Goal: Information Seeking & Learning: Find contact information

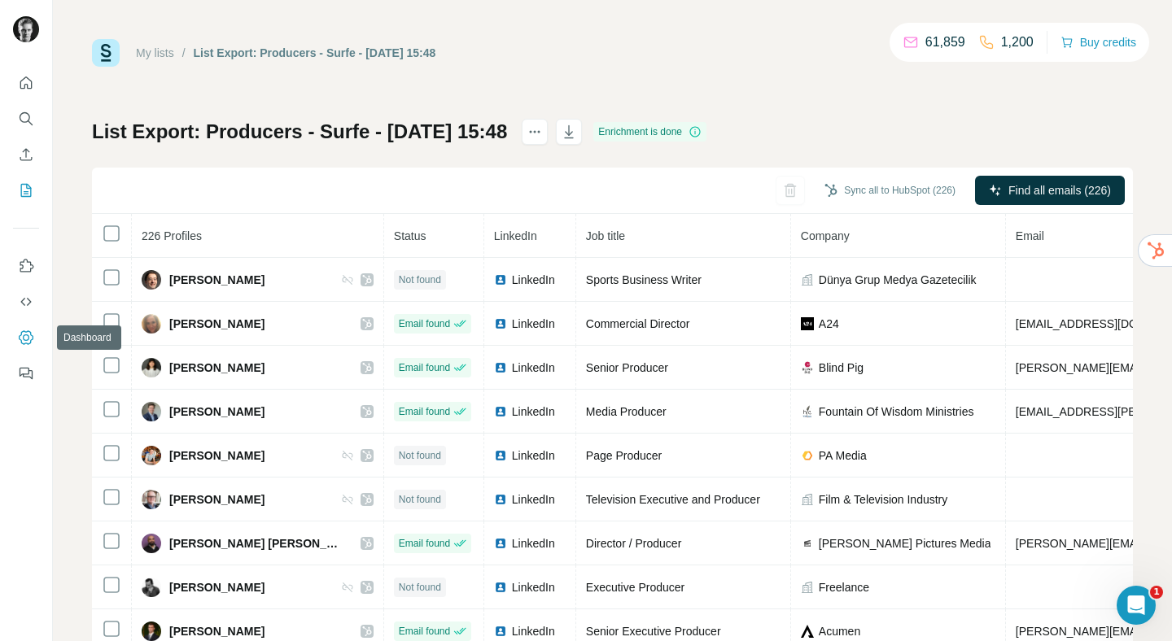
click at [21, 334] on icon "Dashboard" at bounding box center [26, 337] width 15 height 14
click at [29, 84] on icon "Quick start" at bounding box center [26, 83] width 16 height 16
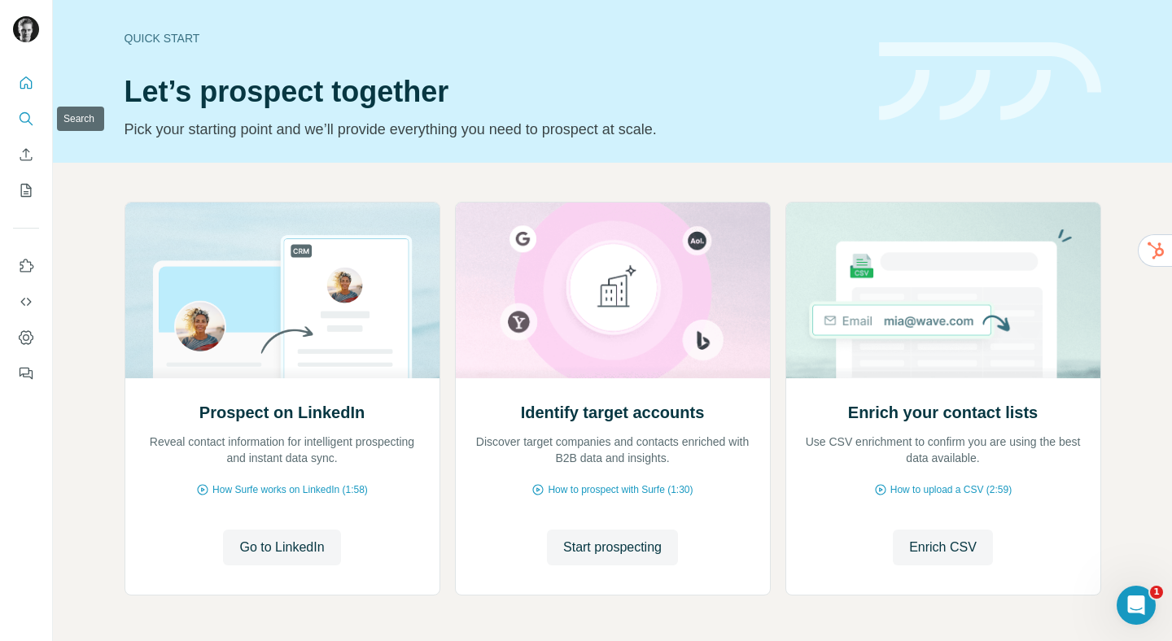
click at [29, 122] on icon "Search" at bounding box center [30, 122] width 5 height 5
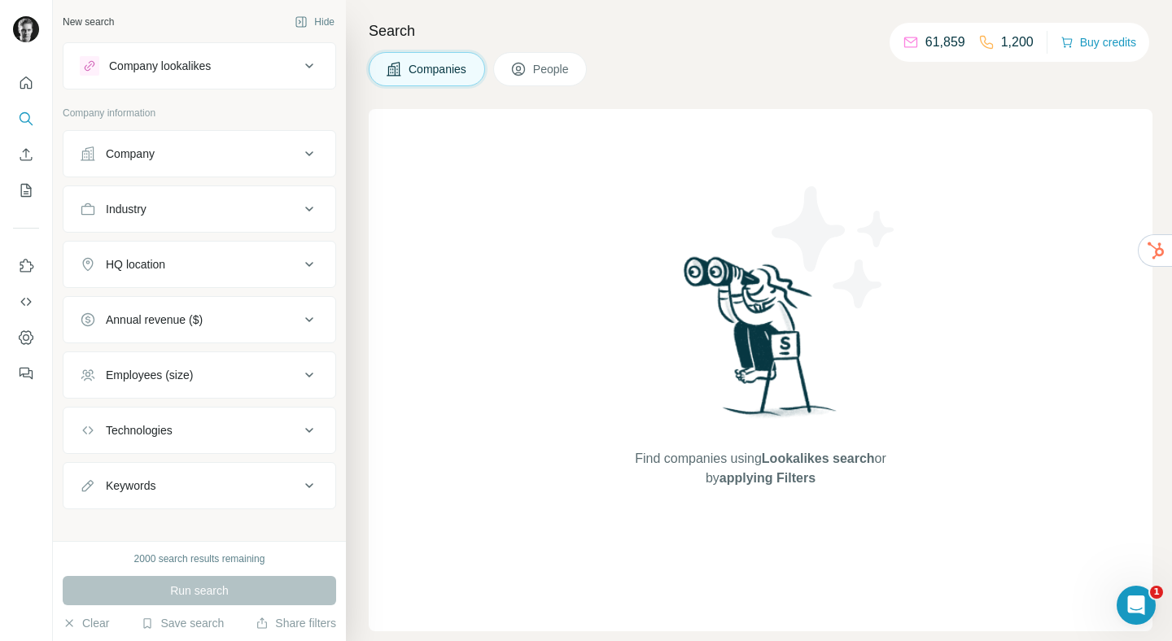
click at [549, 55] on button "People" at bounding box center [540, 69] width 94 height 34
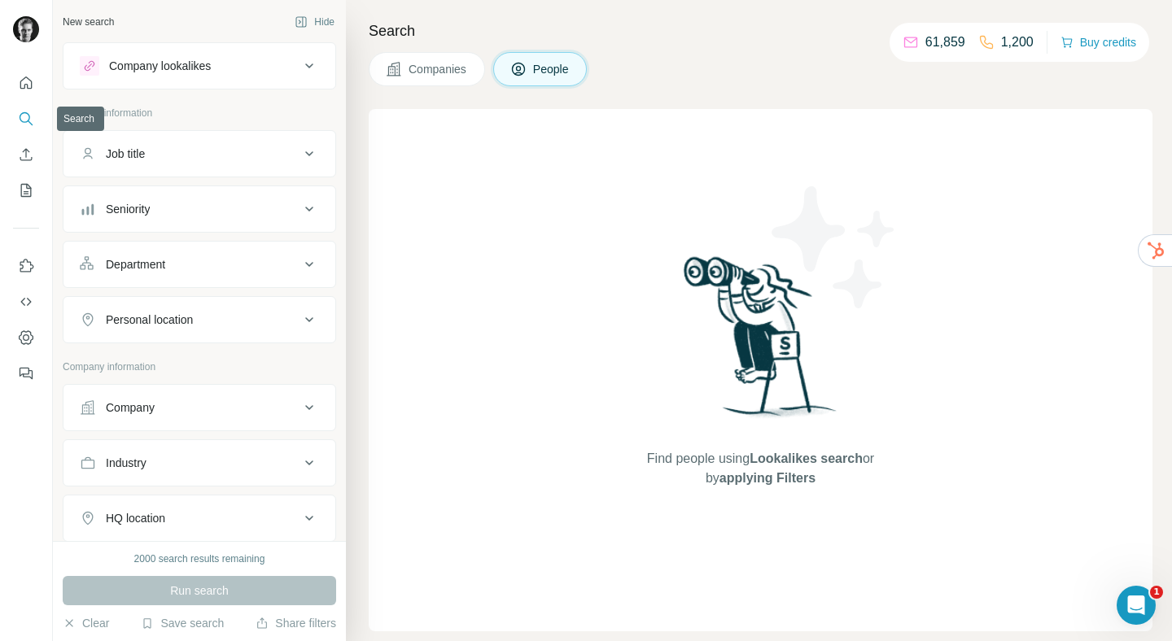
click at [25, 116] on icon "Search" at bounding box center [26, 119] width 16 height 16
click at [301, 404] on icon at bounding box center [310, 408] width 20 height 20
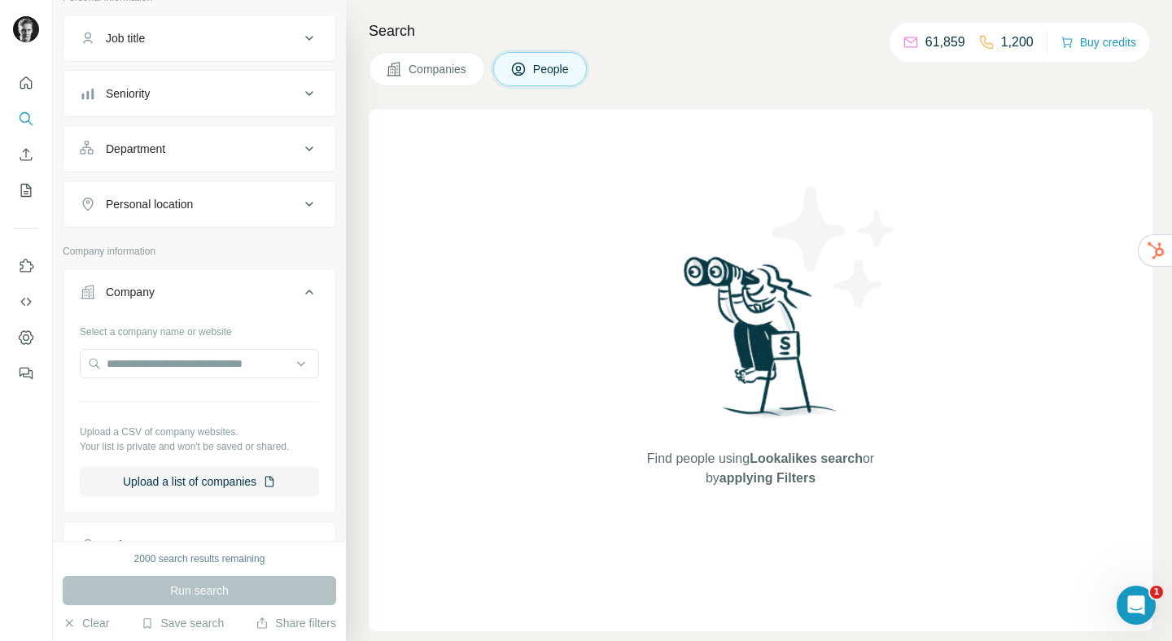
scroll to position [165, 0]
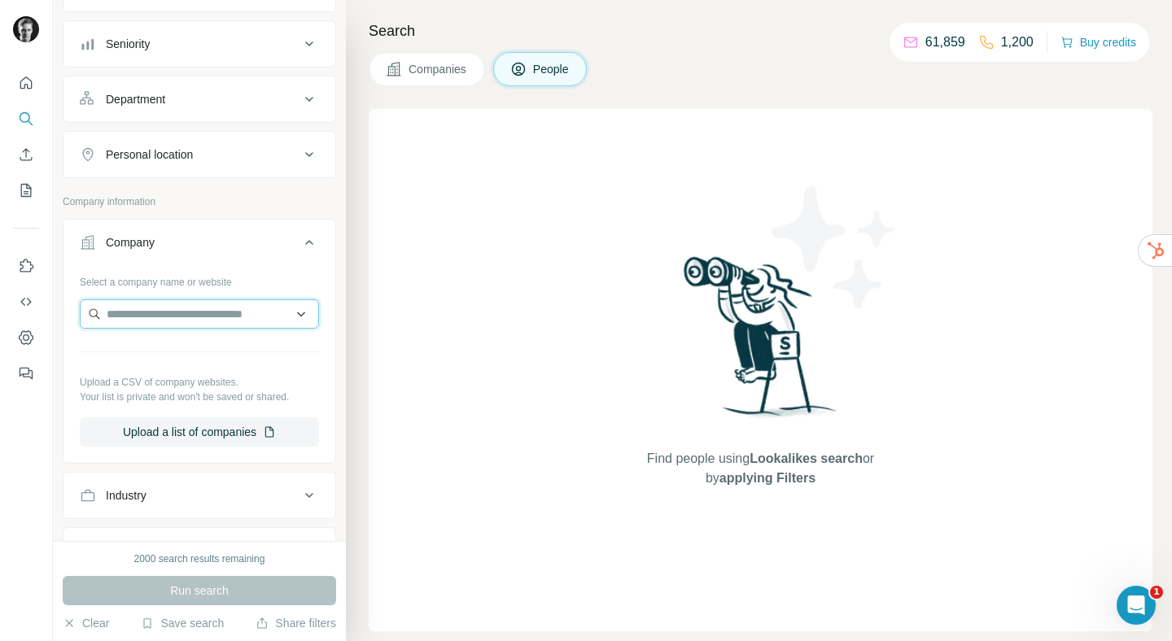
click at [199, 315] on input "text" at bounding box center [199, 314] width 239 height 29
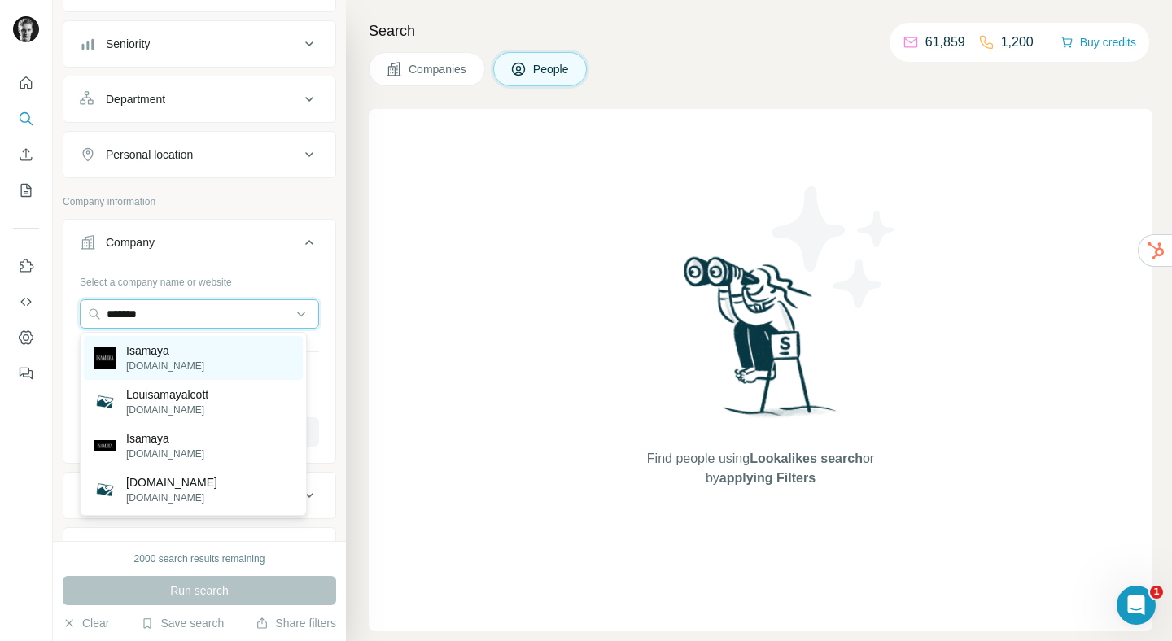
type input "*******"
click at [171, 355] on p "Isamaya" at bounding box center [165, 351] width 78 height 16
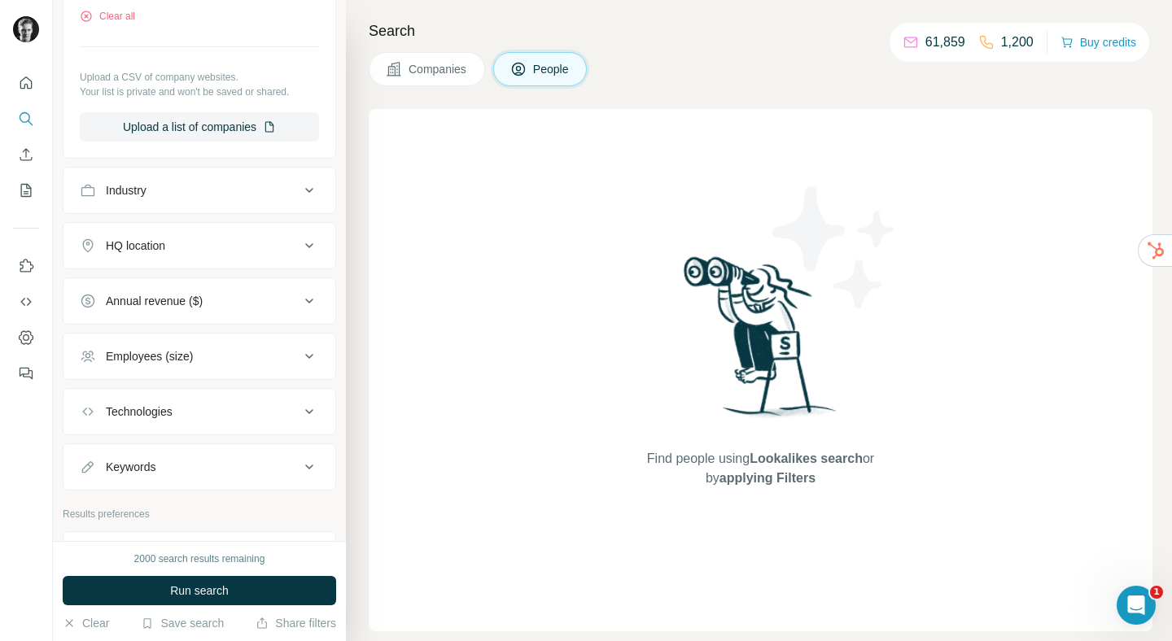
scroll to position [539, 0]
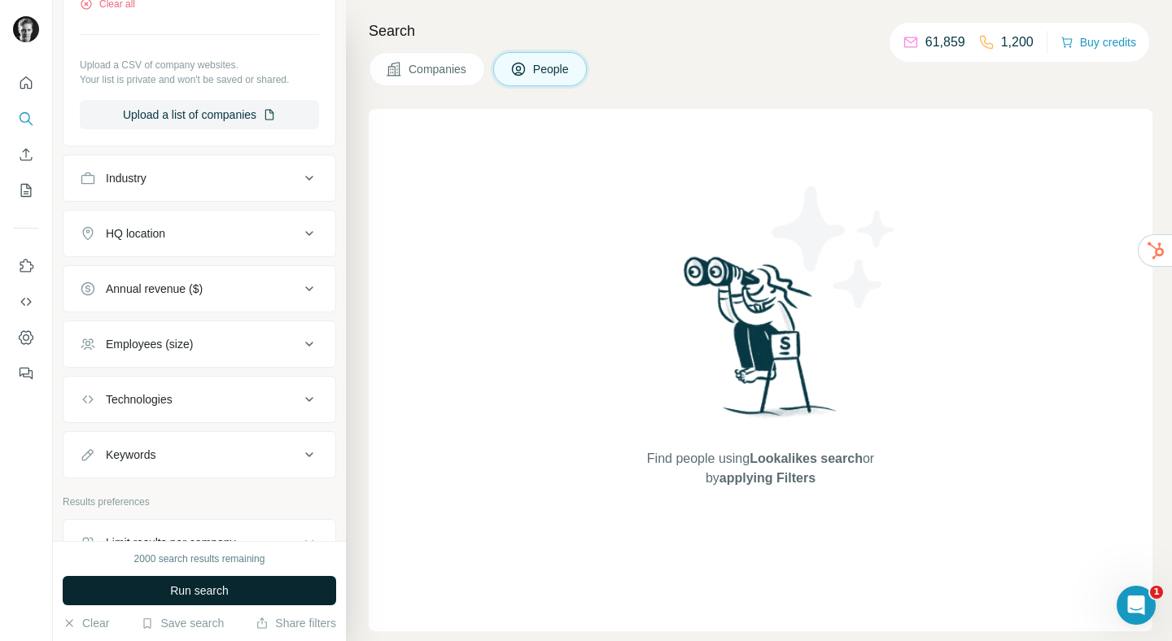
click at [205, 587] on span "Run search" at bounding box center [199, 591] width 59 height 16
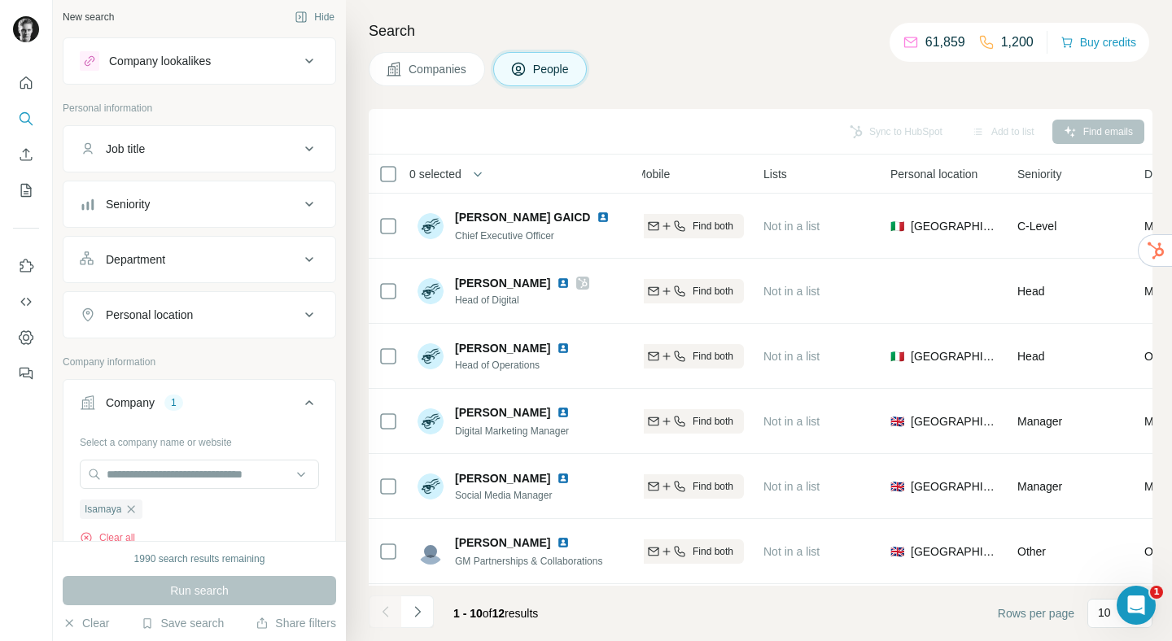
scroll to position [0, 0]
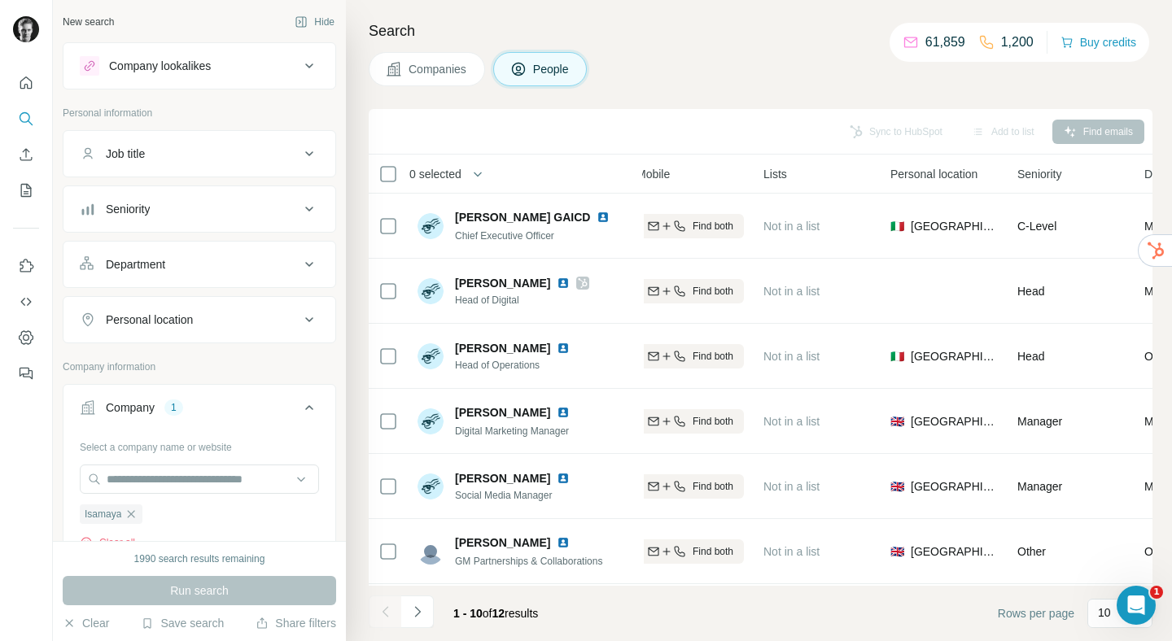
click at [300, 320] on icon at bounding box center [310, 320] width 20 height 20
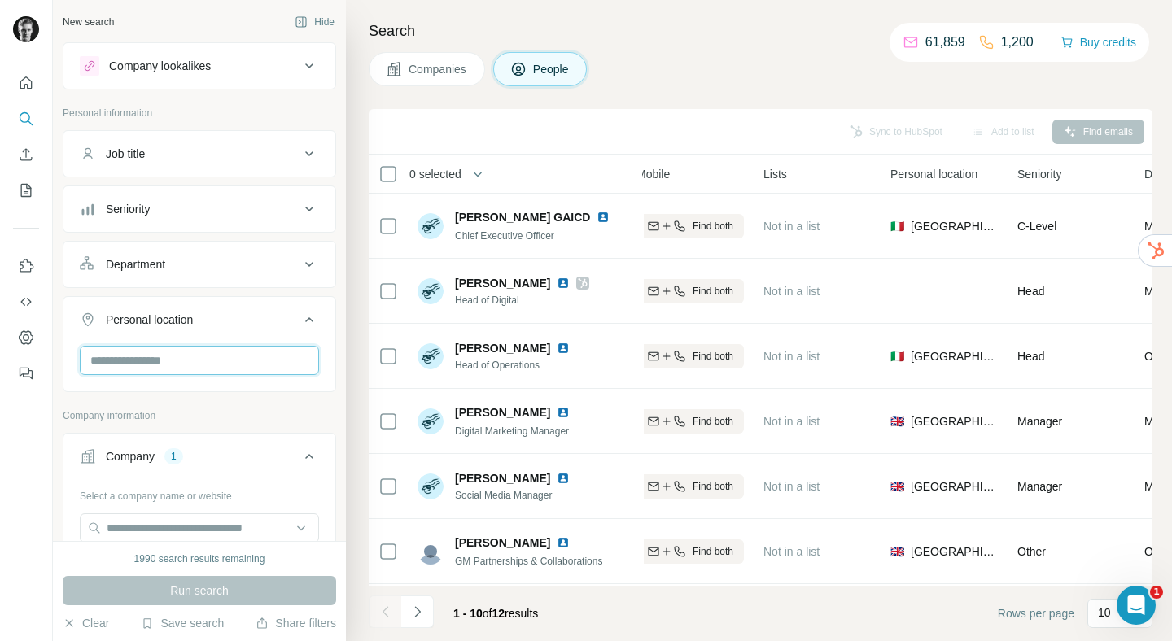
click at [170, 352] on input "text" at bounding box center [199, 360] width 239 height 29
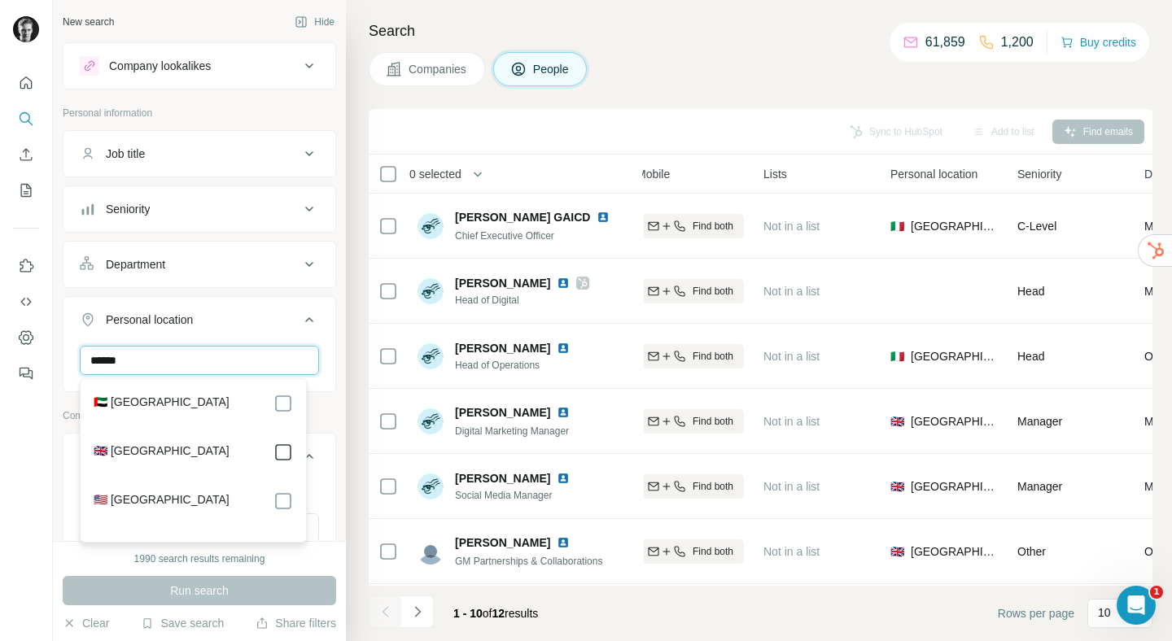
type input "******"
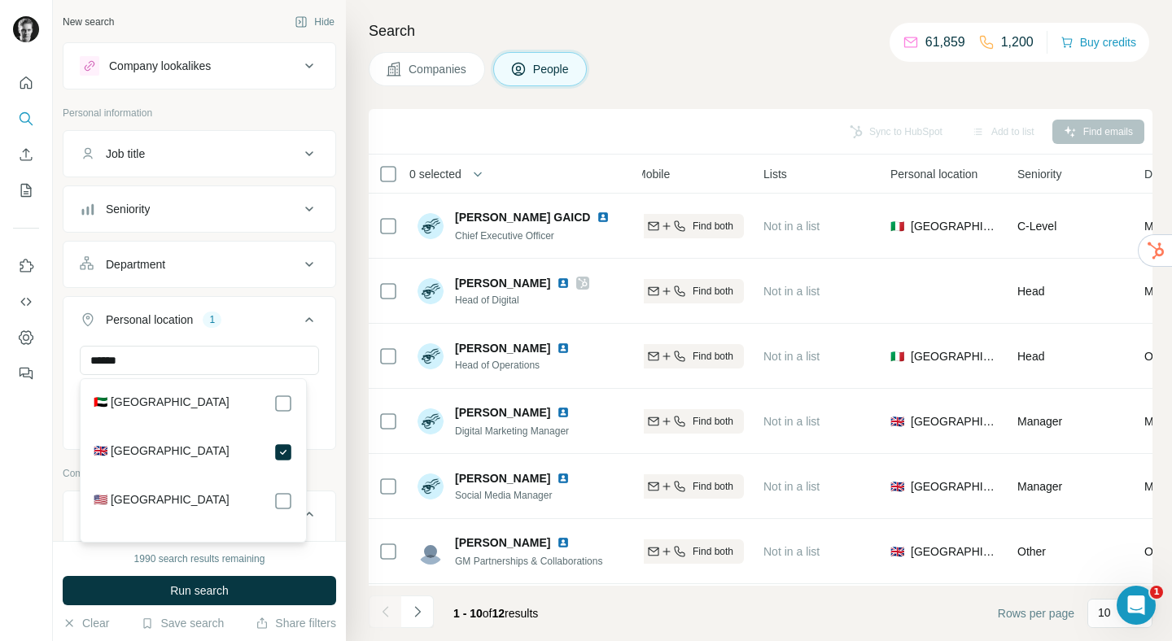
click at [327, 381] on div "New search Hide Company lookalikes Personal information Job title Seniority Dep…" at bounding box center [199, 270] width 293 height 541
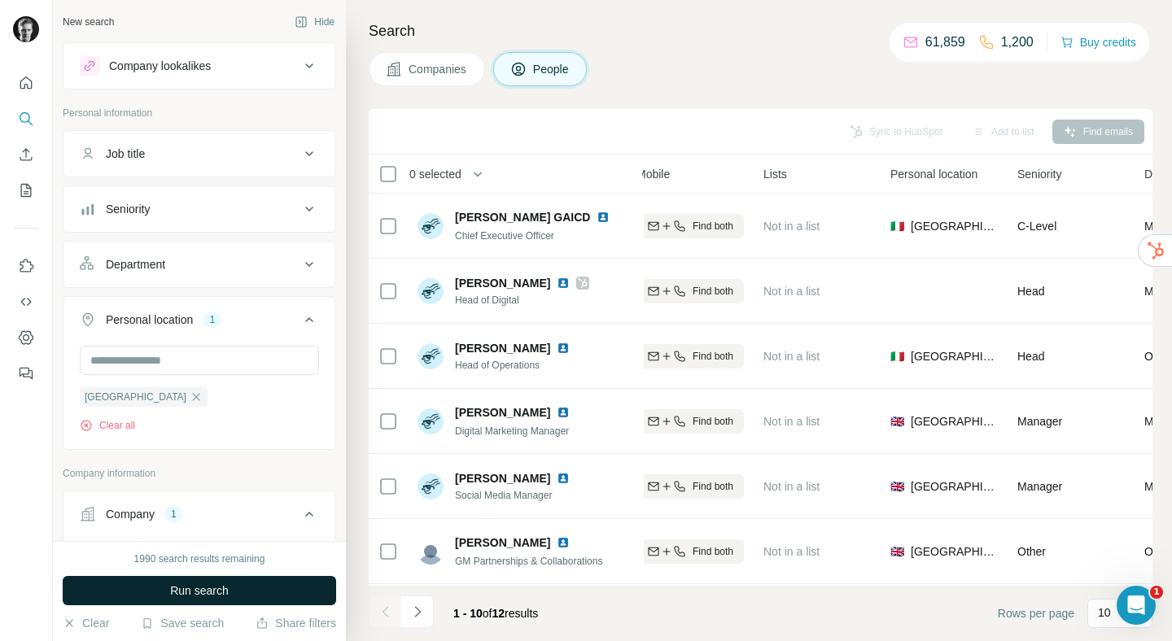
click at [233, 584] on button "Run search" at bounding box center [200, 590] width 274 height 29
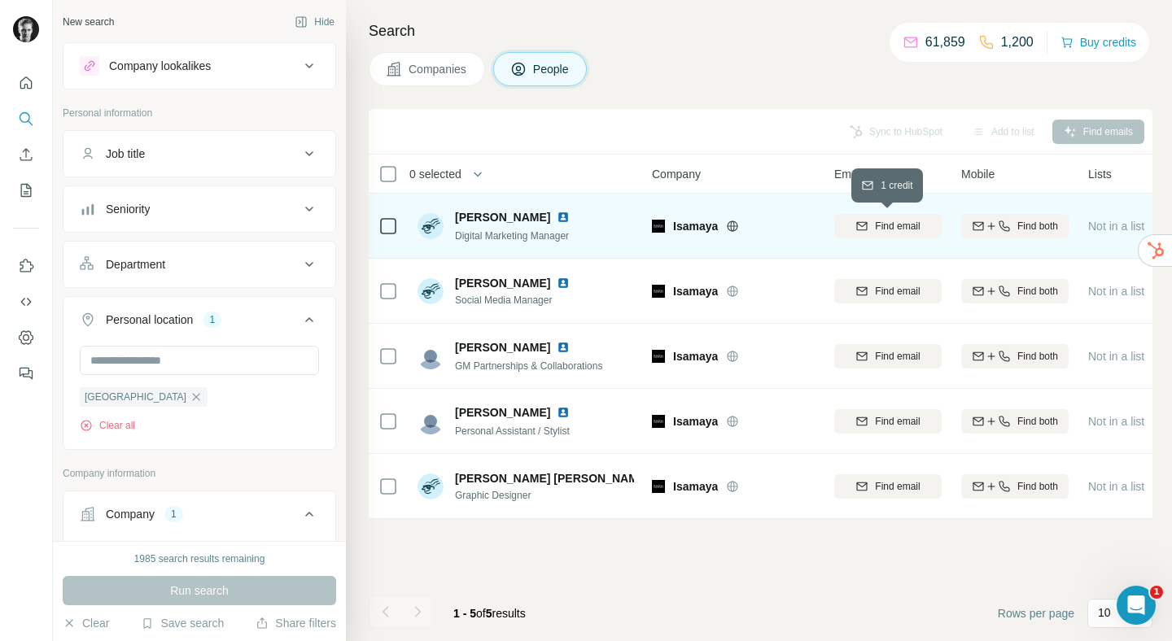
click at [876, 230] on span "Find email" at bounding box center [897, 226] width 45 height 15
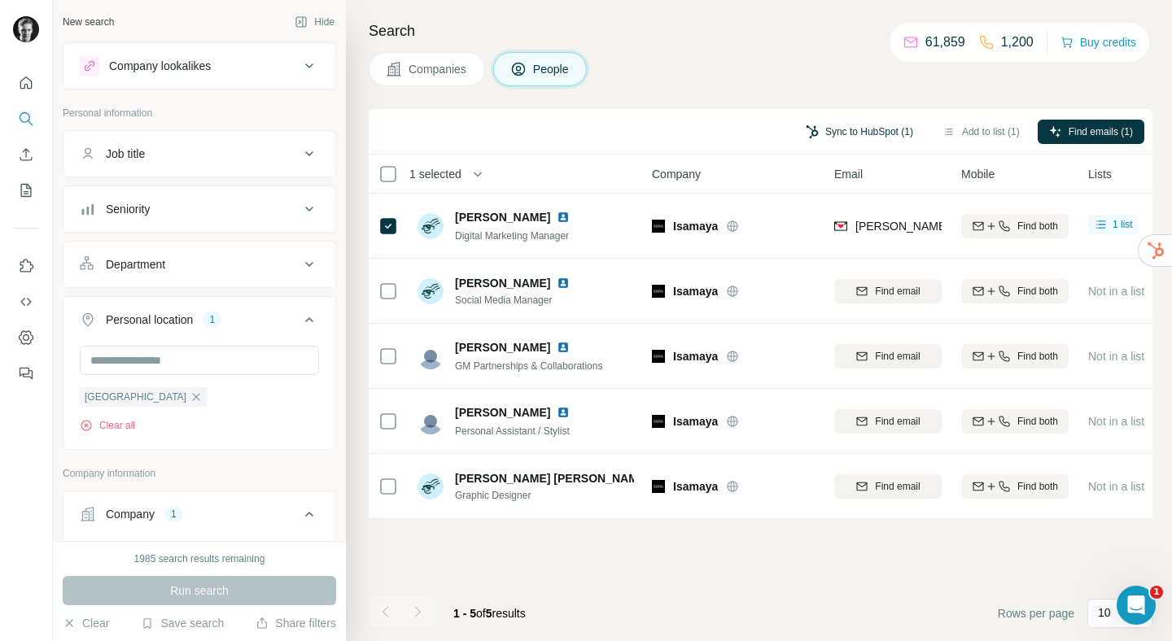
click at [851, 138] on button "Sync to HubSpot (1)" at bounding box center [859, 132] width 130 height 24
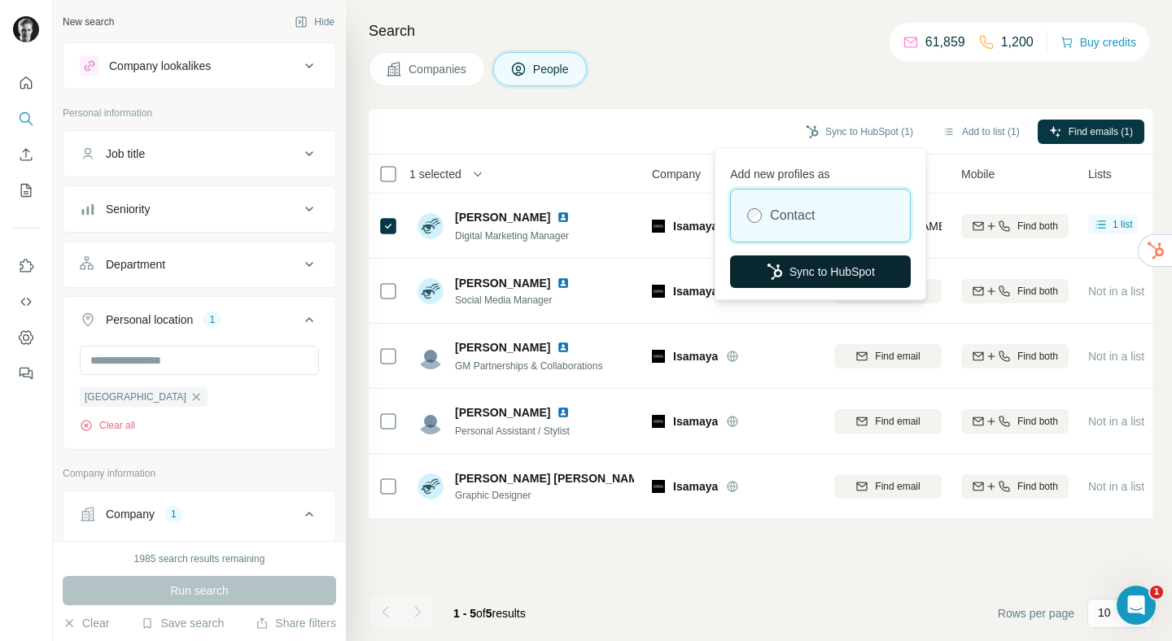
click at [792, 278] on button "Sync to HubSpot" at bounding box center [820, 272] width 181 height 33
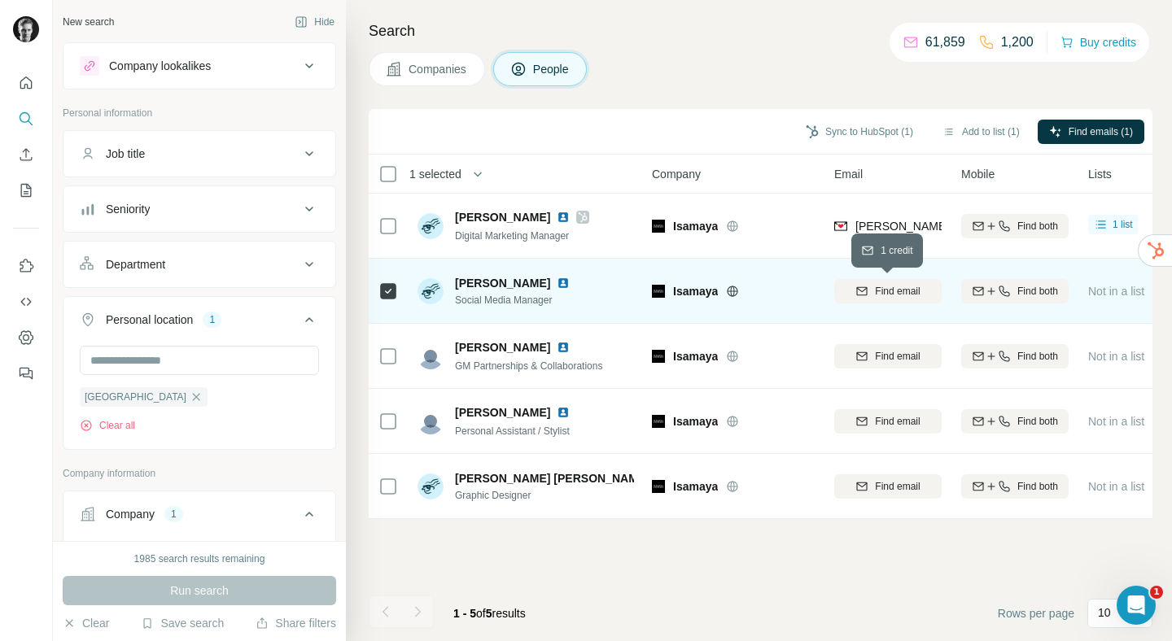
click at [860, 290] on icon "button" at bounding box center [862, 289] width 11 height 5
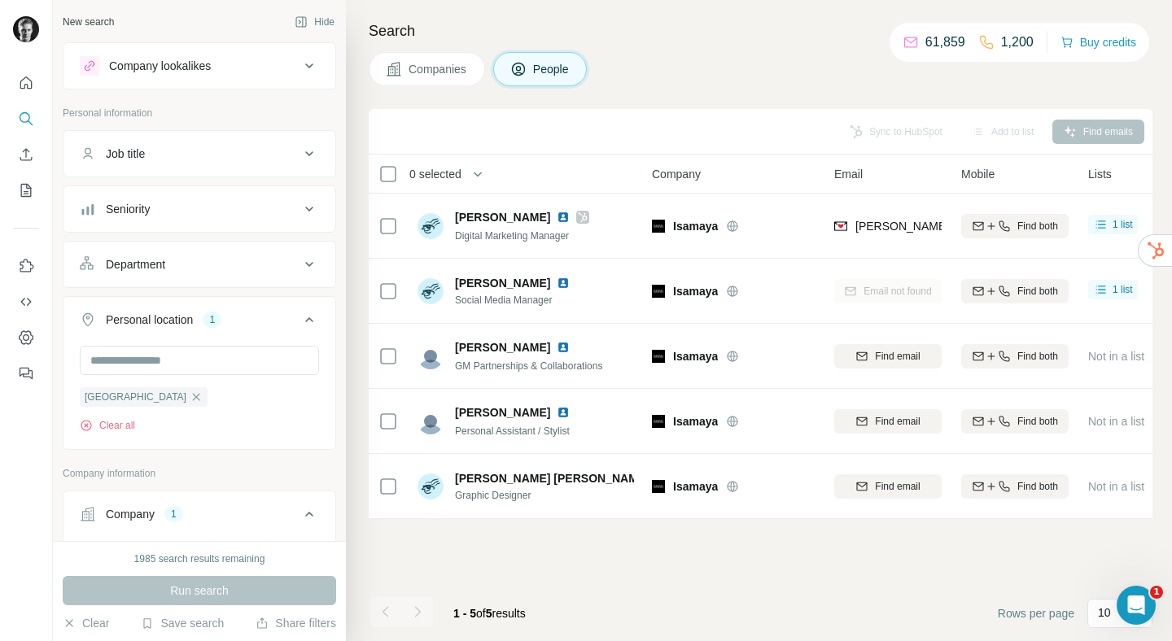
click at [750, 50] on div "Search Companies People Sync to HubSpot Add to list Find emails 0 selected Peop…" at bounding box center [759, 320] width 826 height 641
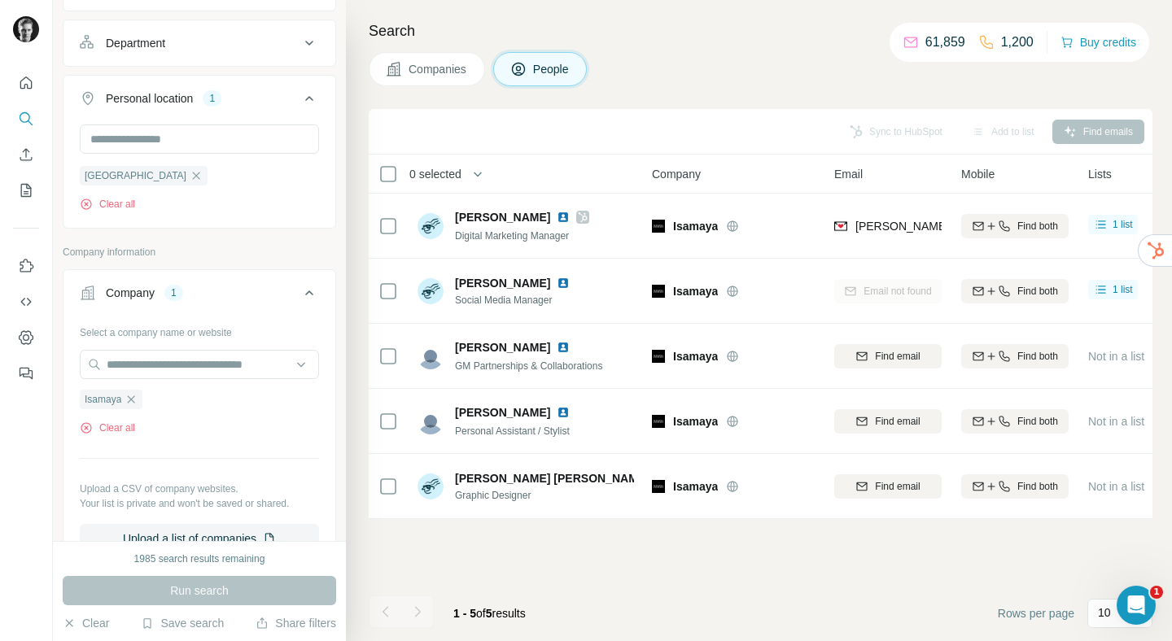
scroll to position [228, 0]
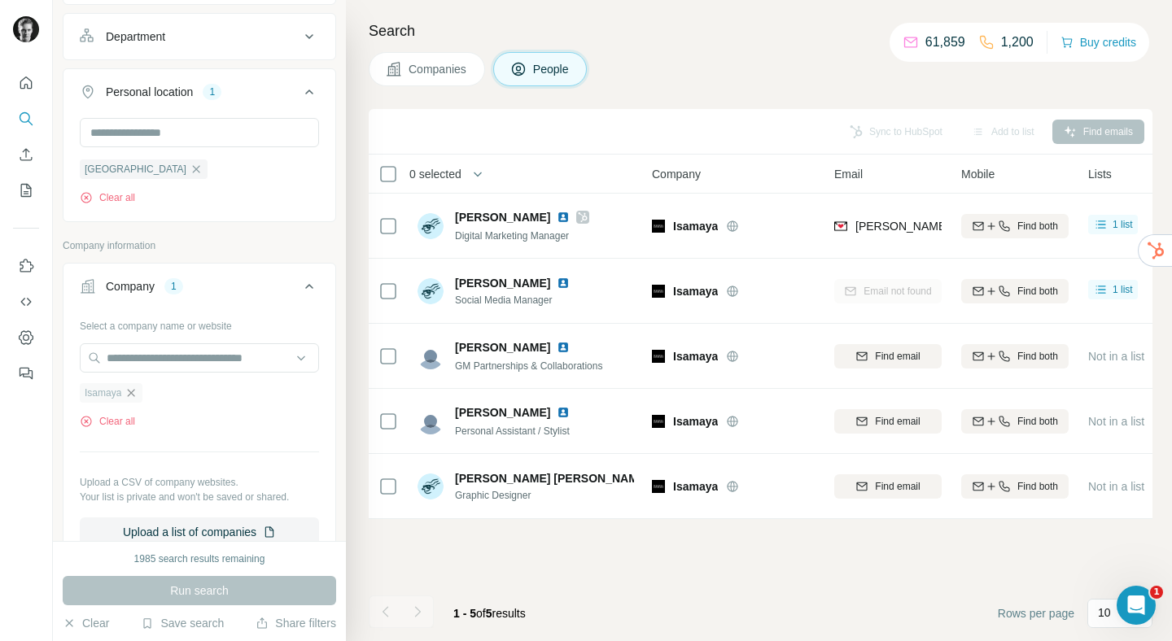
click at [134, 396] on icon "button" at bounding box center [131, 393] width 13 height 13
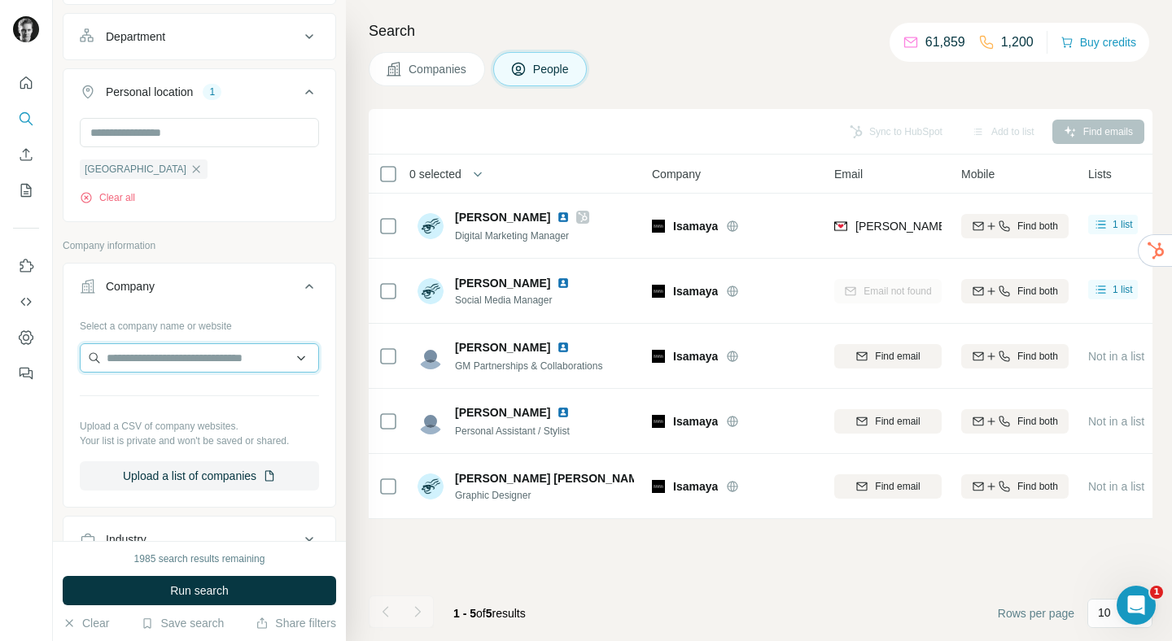
click at [187, 362] on input "text" at bounding box center [199, 358] width 239 height 29
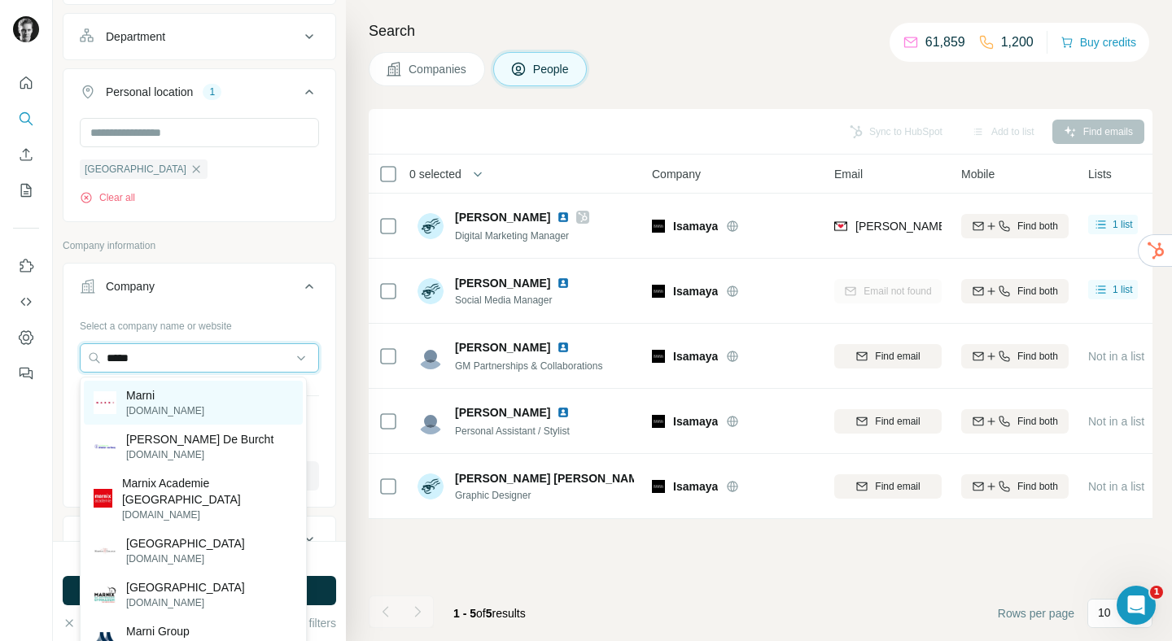
type input "*****"
click at [164, 397] on p "Marni" at bounding box center [165, 395] width 78 height 16
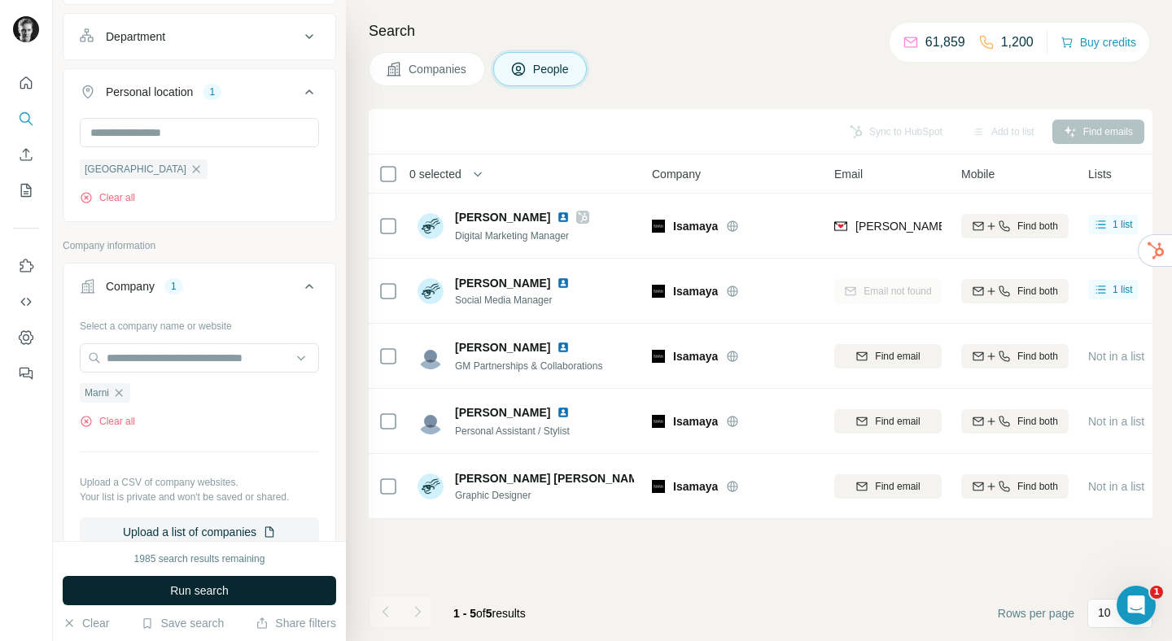
click at [207, 598] on span "Run search" at bounding box center [199, 591] width 59 height 16
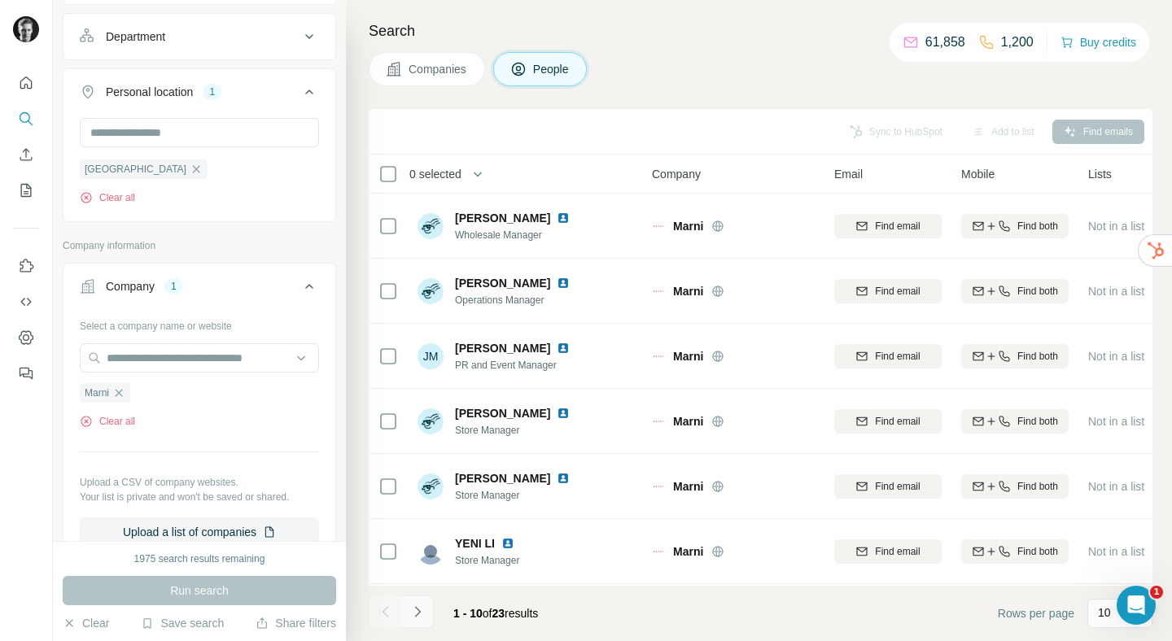
click at [422, 618] on icon "Navigate to next page" at bounding box center [417, 612] width 16 height 16
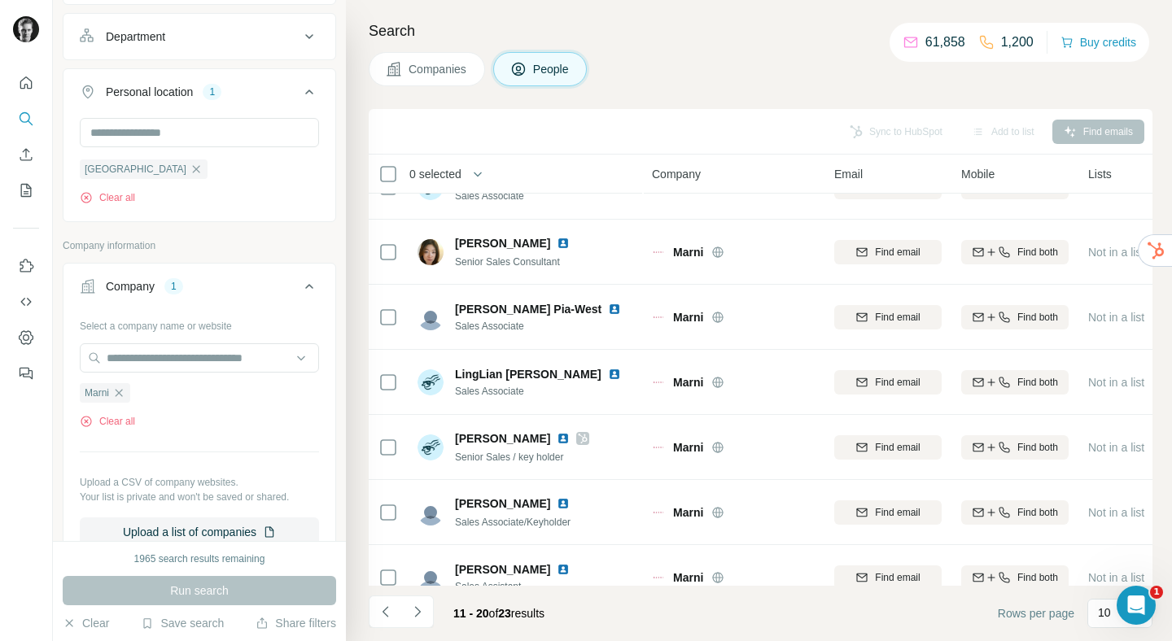
scroll to position [268, 0]
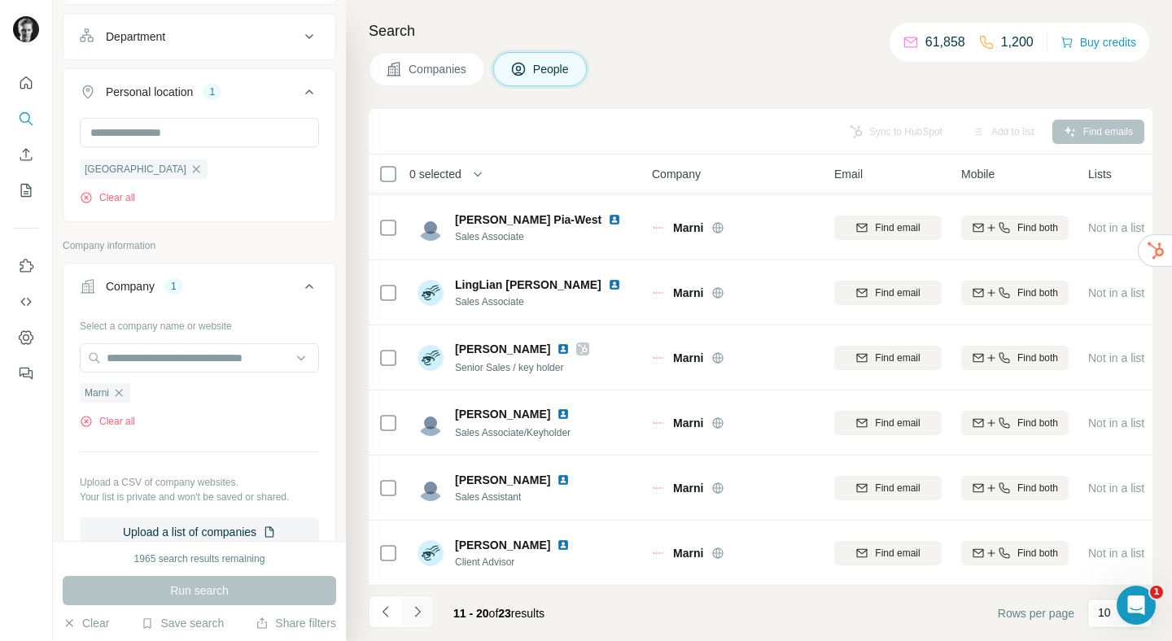
click at [418, 621] on button "Navigate to next page" at bounding box center [417, 612] width 33 height 33
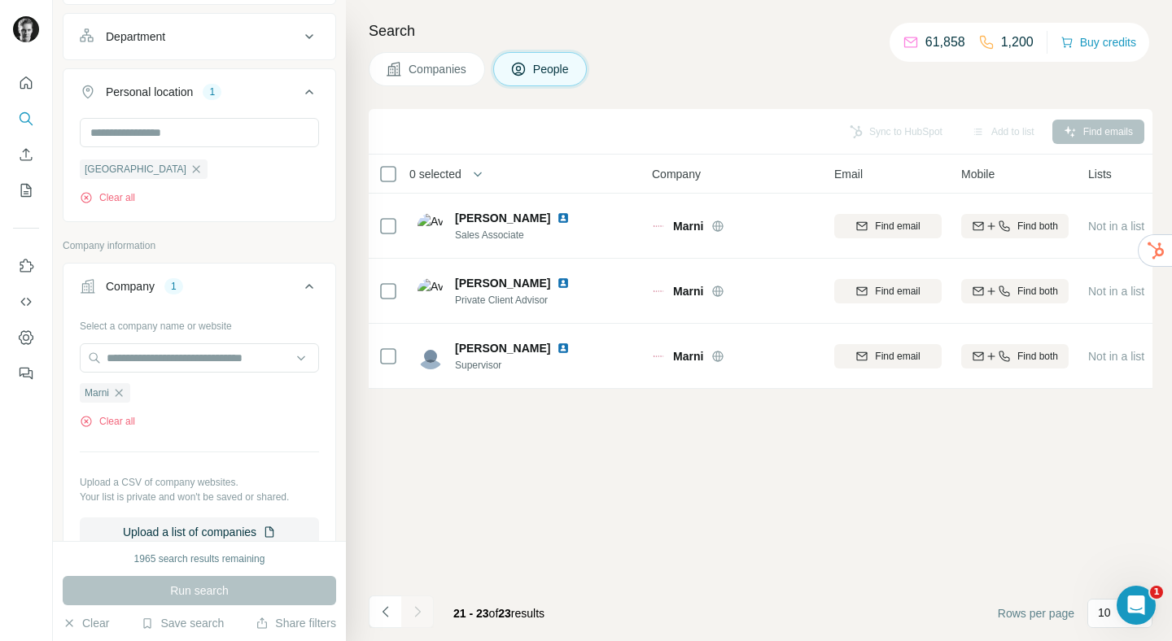
scroll to position [0, 0]
click at [84, 425] on icon "button" at bounding box center [86, 421] width 13 height 13
